Goal: Navigation & Orientation: Find specific page/section

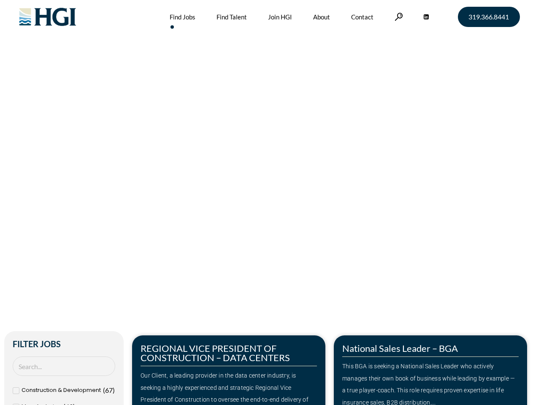
click at [266, 202] on div "Make Your Next Move Home » Jobs" at bounding box center [266, 178] width 481 height 356
click at [397, 16] on link at bounding box center [398, 17] width 8 height 8
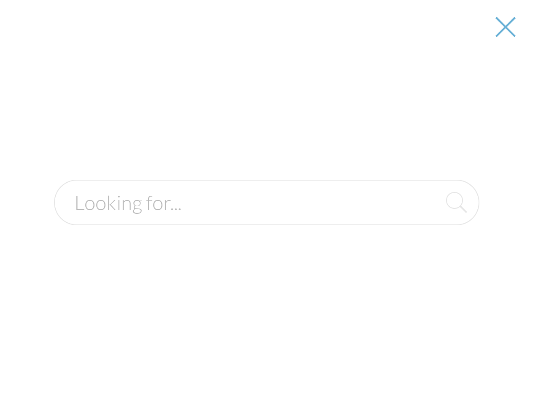
click at [229, 370] on div "Our Client, a leading provider in the data center industry, is seeking a highly…" at bounding box center [228, 393] width 176 height 48
click at [430, 370] on div at bounding box center [266, 202] width 531 height 405
